Goal: Information Seeking & Learning: Learn about a topic

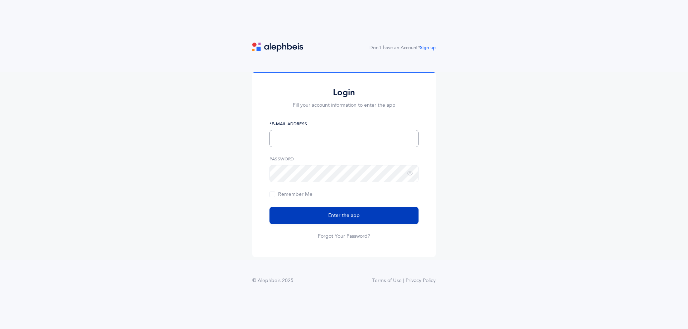
type input "resources@ohreducation.org"
click at [349, 219] on span "Enter the app" at bounding box center [344, 216] width 32 height 8
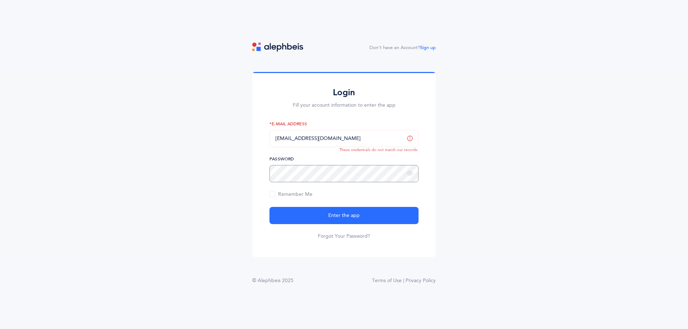
click at [267, 174] on div "Login Fill your account information to enter the app resources@ohreducation.org…" at bounding box center [343, 164] width 183 height 185
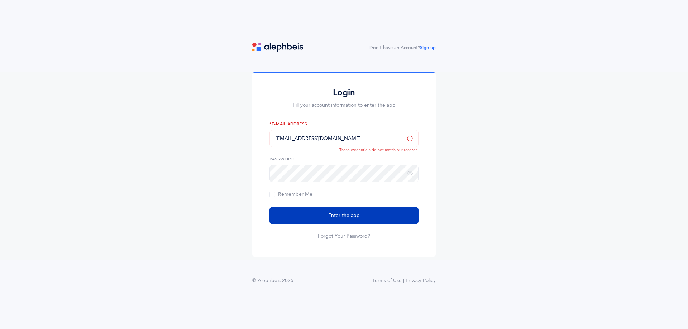
click at [341, 217] on span "Enter the app" at bounding box center [344, 216] width 32 height 8
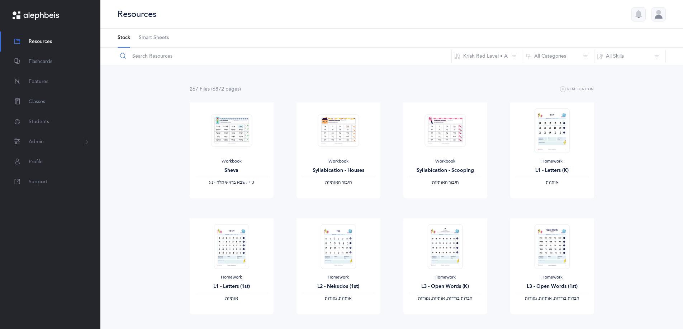
click at [138, 57] on input "text" at bounding box center [284, 56] width 334 height 17
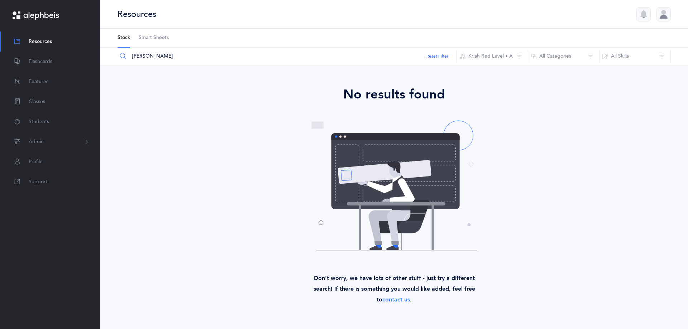
type input "[PERSON_NAME]"
click at [519, 59] on button "Kriah Red Level • A" at bounding box center [492, 56] width 72 height 17
type input "[PERSON_NAME]"
click at [511, 80] on input "[PERSON_NAME]" at bounding box center [488, 83] width 68 height 14
click at [517, 57] on button "Kriah Red Level • A" at bounding box center [492, 56] width 72 height 17
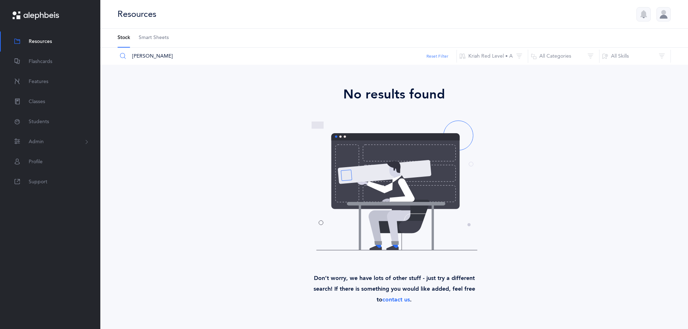
click at [443, 56] on button "Reset Filter" at bounding box center [437, 56] width 22 height 6
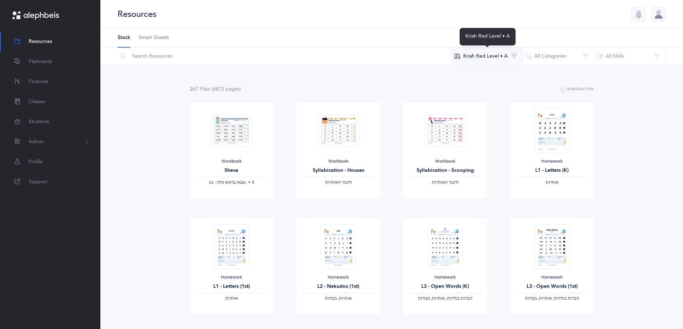
click at [462, 58] on button "Kriah Red Level • A" at bounding box center [487, 56] width 72 height 17
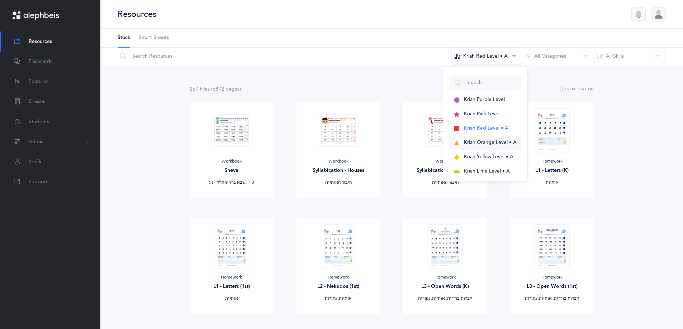
click at [478, 143] on span "Kriah Orange Level • A" at bounding box center [490, 143] width 53 height 6
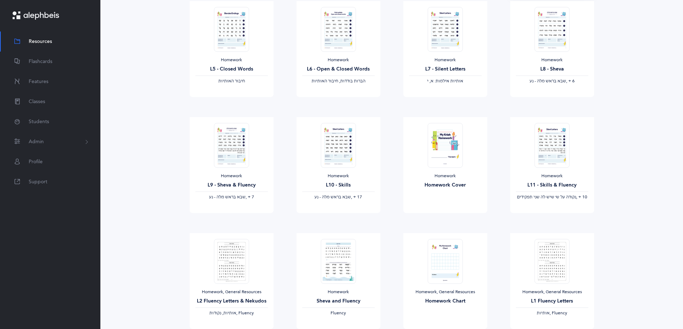
scroll to position [524, 0]
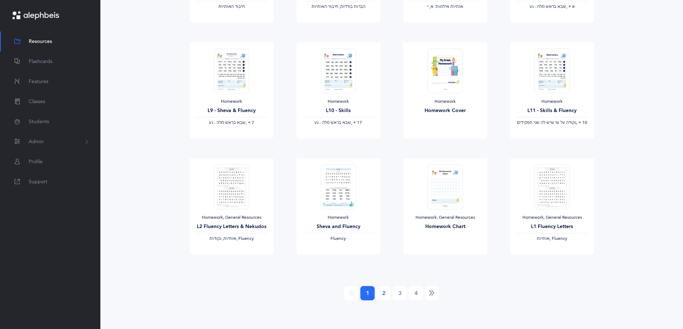
click at [386, 293] on link "2" at bounding box center [383, 293] width 14 height 14
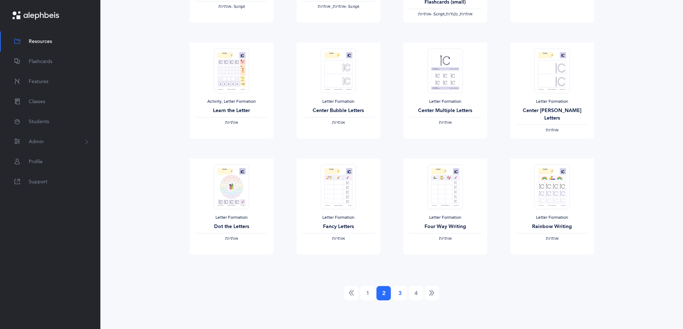
click at [401, 293] on link "3" at bounding box center [399, 293] width 14 height 14
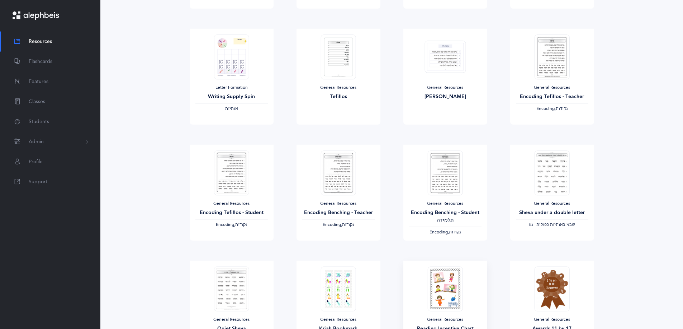
scroll to position [179, 0]
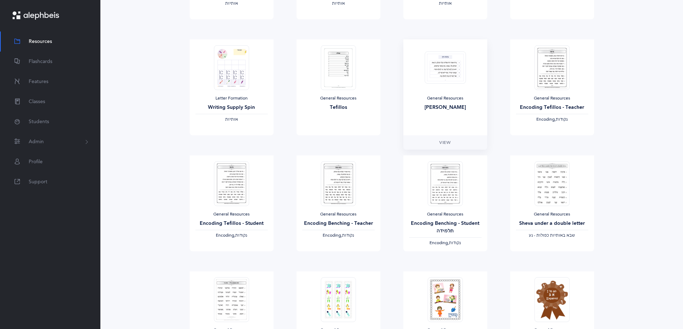
click at [463, 90] on div "General Resources [PERSON_NAME]" at bounding box center [445, 87] width 84 height 96
click at [446, 68] on img at bounding box center [444, 67] width 41 height 33
click at [450, 76] on img at bounding box center [444, 67] width 41 height 33
click at [441, 142] on span "View" at bounding box center [444, 142] width 11 height 6
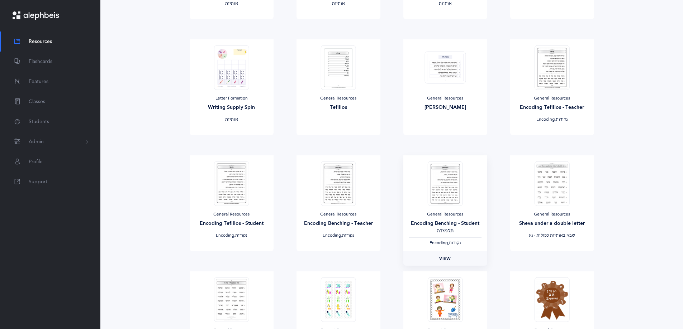
click at [445, 262] on span "View" at bounding box center [444, 258] width 11 height 6
click at [335, 258] on span "View" at bounding box center [337, 258] width 11 height 6
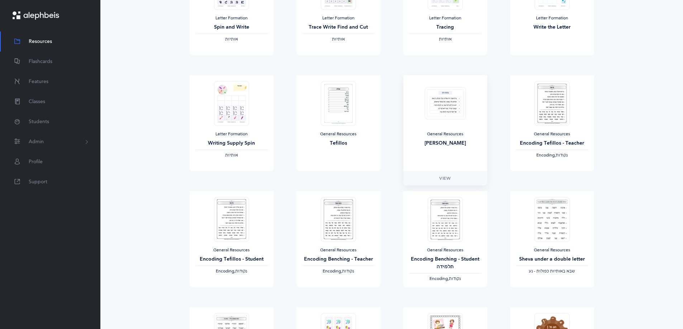
click at [439, 115] on img at bounding box center [444, 103] width 41 height 33
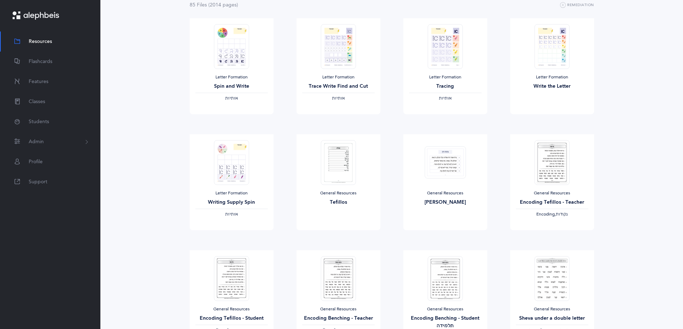
scroll to position [0, 0]
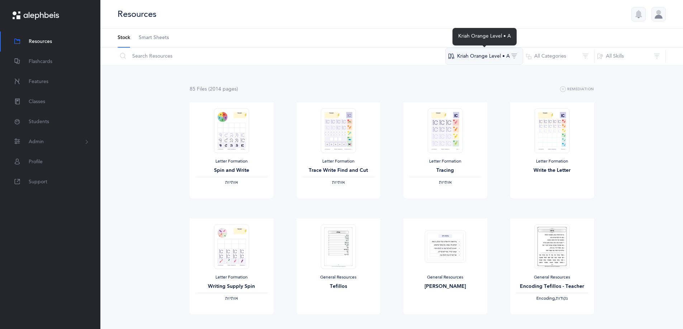
click at [492, 60] on button "Kriah Orange Level • A" at bounding box center [484, 56] width 78 height 17
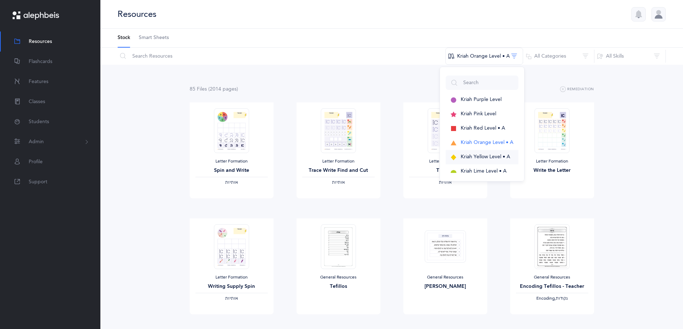
click at [490, 156] on span "Kriah Yellow Level • A" at bounding box center [484, 157] width 49 height 6
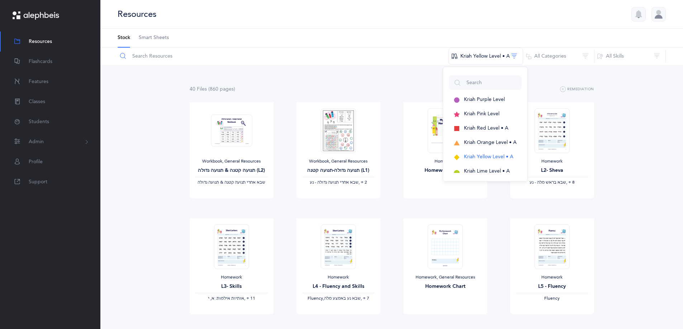
click at [143, 55] on input "text" at bounding box center [282, 56] width 331 height 17
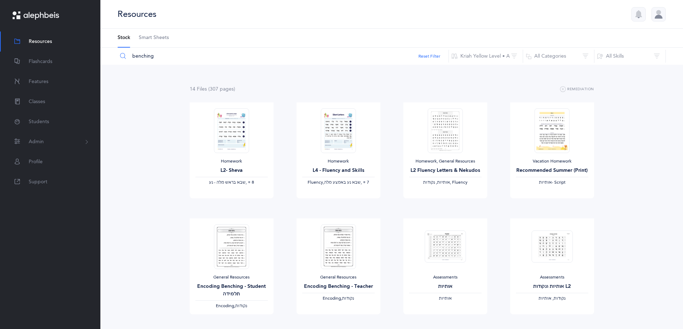
type input "benching"
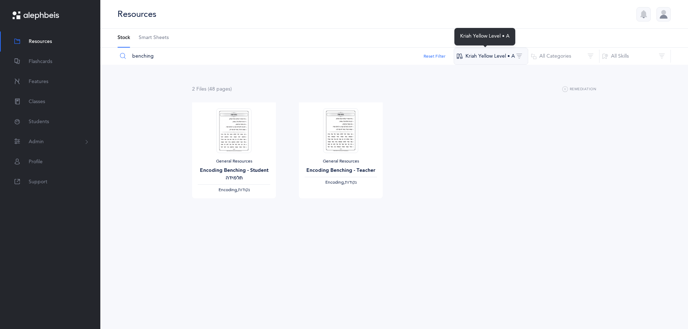
click at [504, 58] on button "Kriah Yellow Level • A" at bounding box center [491, 56] width 75 height 17
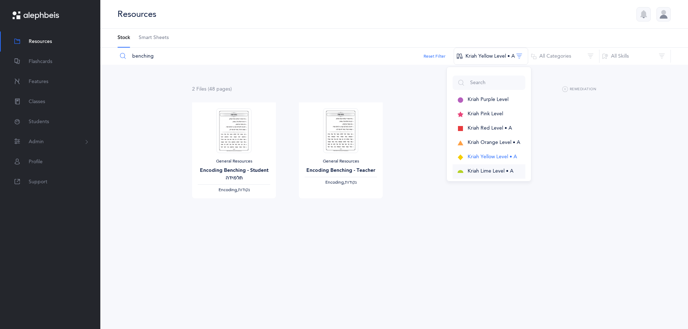
click at [491, 172] on span "Kriah Lime Level • A" at bounding box center [491, 171] width 46 height 6
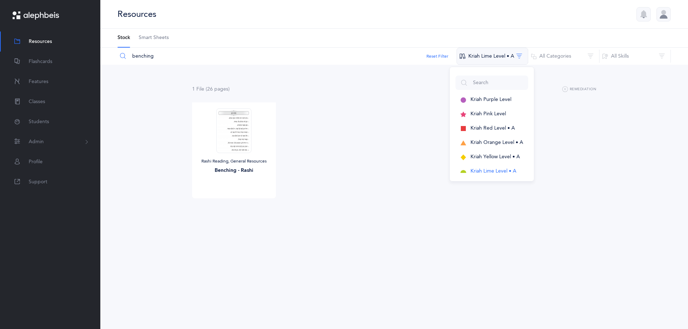
click at [503, 58] on button "Kriah Lime Level • A" at bounding box center [492, 56] width 72 height 17
click at [503, 61] on button "Kriah Lime Level • A" at bounding box center [492, 56] width 72 height 17
click at [515, 171] on span "Kriah Green Level • A" at bounding box center [493, 171] width 49 height 6
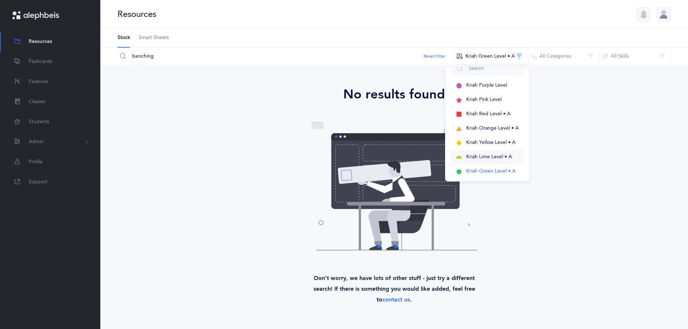
click at [504, 157] on span "Kriah Lime Level • A" at bounding box center [489, 157] width 46 height 6
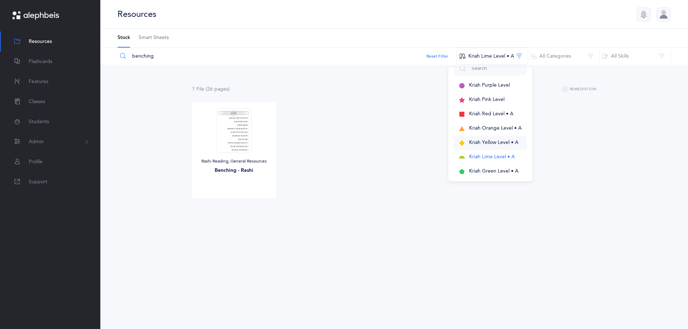
click at [498, 144] on span "Kriah Yellow Level • A" at bounding box center [493, 143] width 49 height 6
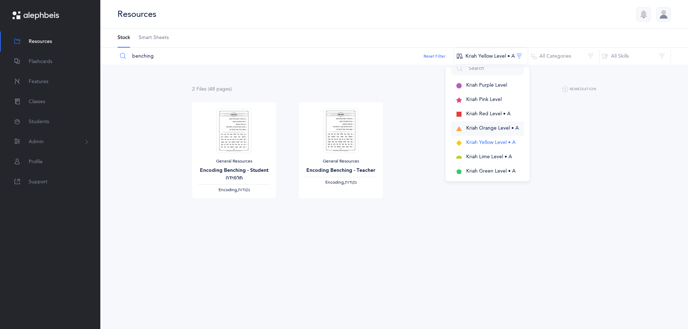
click at [497, 130] on span "Kriah Orange Level • A" at bounding box center [492, 128] width 53 height 6
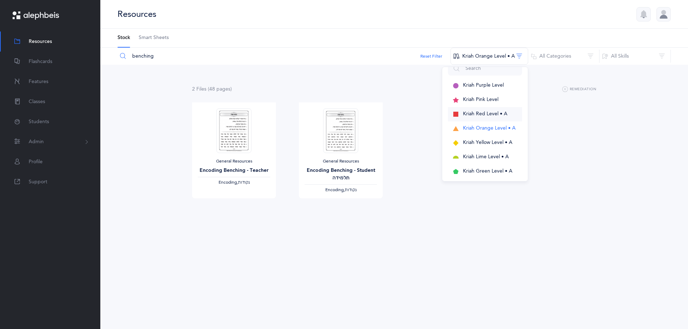
click at [492, 116] on span "Kriah Red Level • A" at bounding box center [485, 114] width 44 height 6
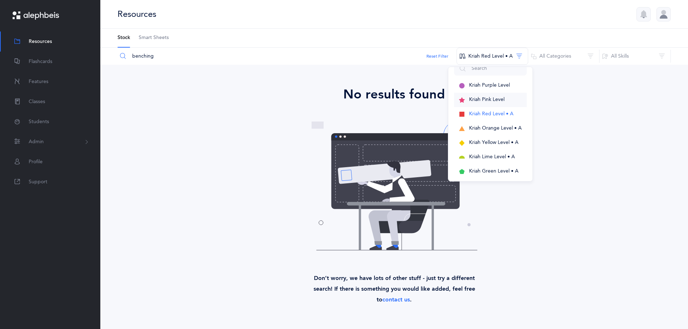
click at [492, 104] on button "Kriah Pink Level" at bounding box center [490, 100] width 73 height 14
click at [493, 128] on span "Kriah Orange Level • A" at bounding box center [495, 128] width 53 height 6
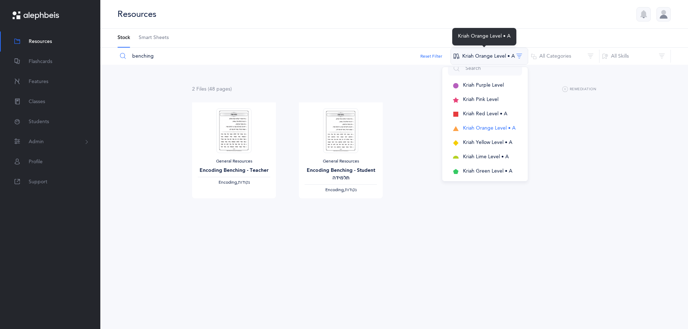
click at [491, 57] on button "Kriah Orange Level • A" at bounding box center [489, 56] width 78 height 17
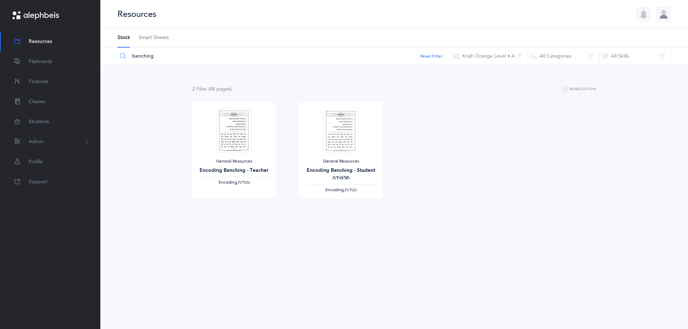
drag, startPoint x: 217, startPoint y: 61, endPoint x: 120, endPoint y: 51, distance: 98.4
click at [120, 51] on input "benching" at bounding box center [284, 56] width 334 height 17
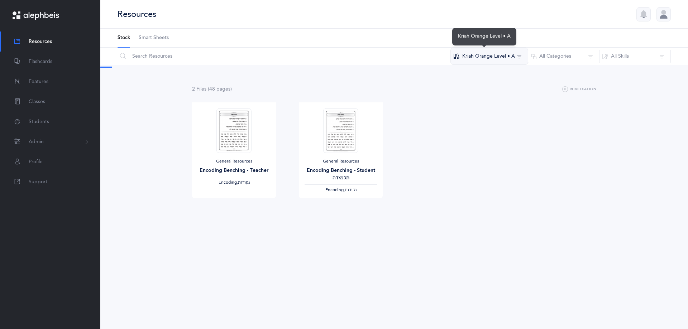
click at [496, 58] on button "Kriah Orange Level • A" at bounding box center [489, 56] width 78 height 17
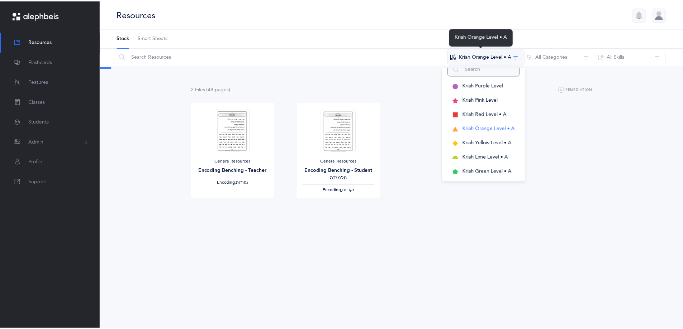
scroll to position [9, 0]
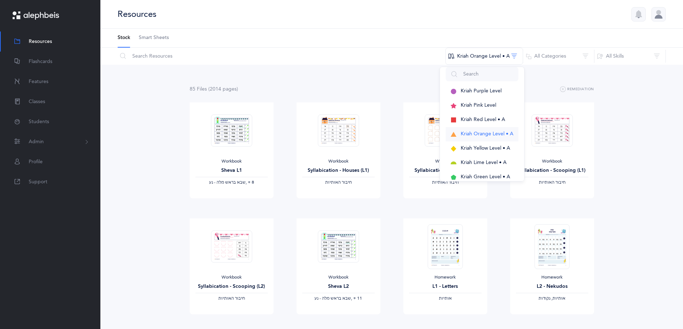
click at [483, 133] on span "Kriah Orange Level • A" at bounding box center [486, 134] width 53 height 6
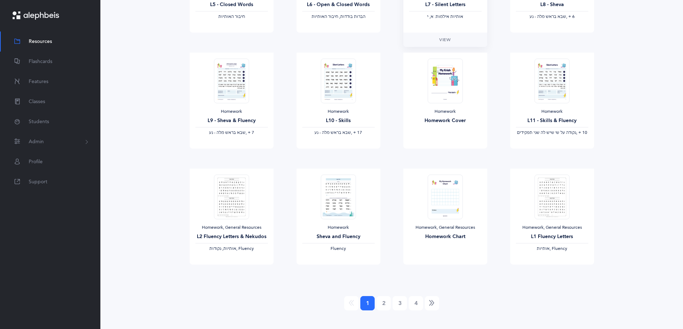
scroll to position [524, 0]
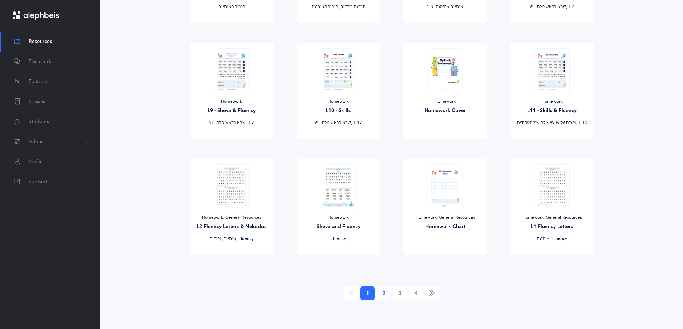
click at [383, 295] on link "2" at bounding box center [383, 293] width 14 height 14
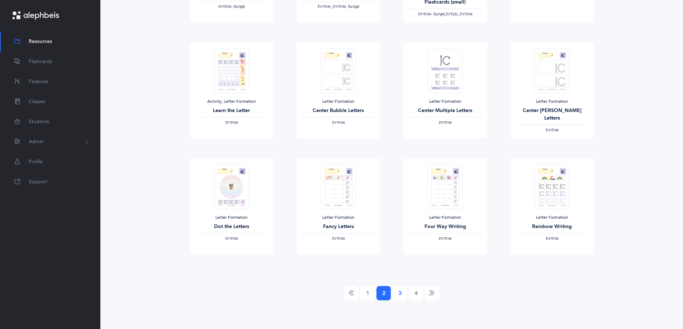
click at [399, 297] on link "3" at bounding box center [399, 293] width 14 height 14
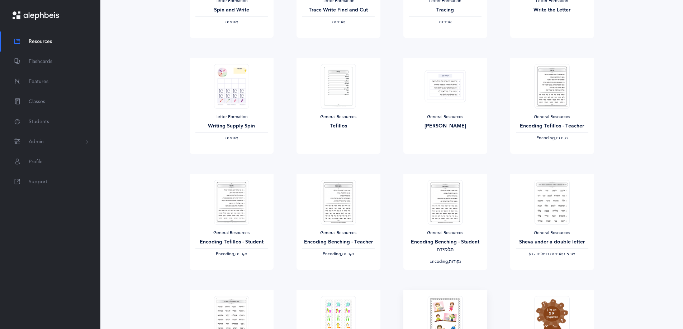
scroll to position [143, 0]
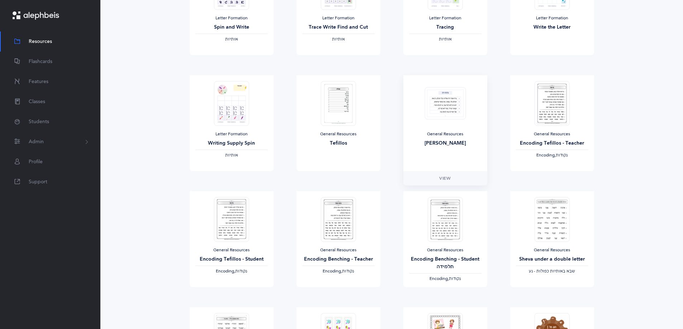
click at [449, 125] on div at bounding box center [444, 103] width 41 height 45
click at [440, 116] on img at bounding box center [444, 103] width 41 height 33
click at [447, 179] on span "View" at bounding box center [444, 178] width 11 height 6
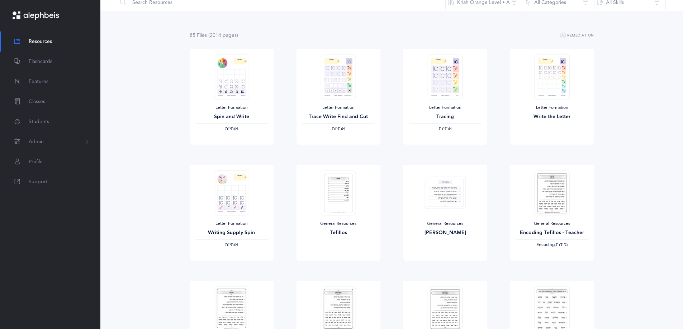
scroll to position [0, 0]
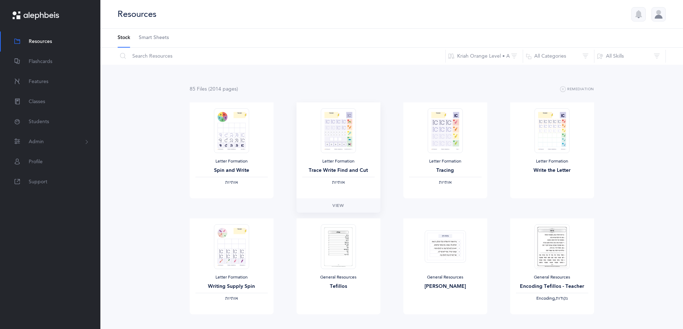
click at [357, 142] on div at bounding box center [337, 130] width 41 height 45
click at [336, 205] on span "View" at bounding box center [337, 205] width 11 height 6
